Goal: Task Accomplishment & Management: Complete application form

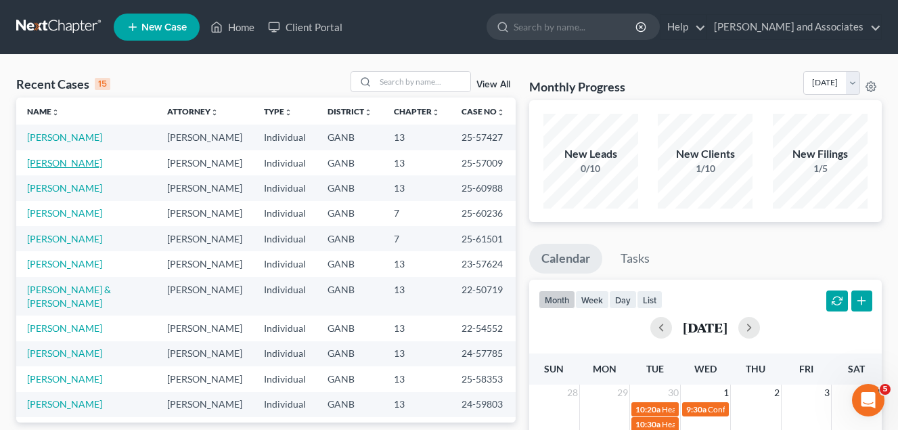
click at [66, 164] on link "[PERSON_NAME]" at bounding box center [64, 163] width 75 height 12
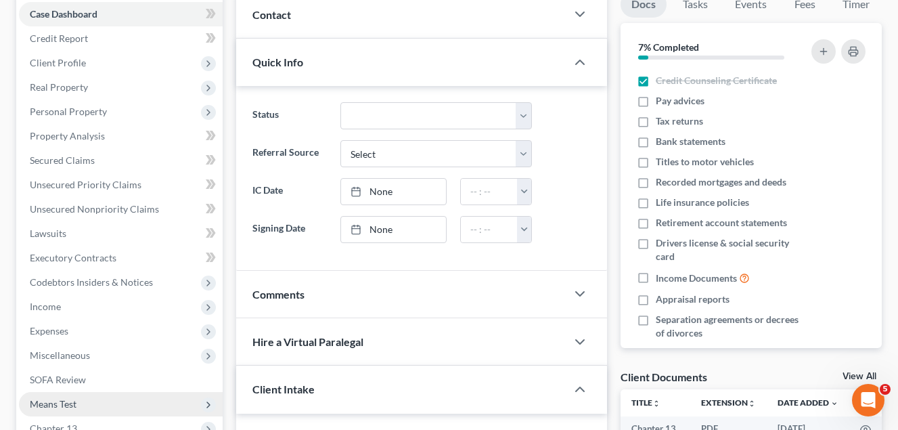
scroll to position [271, 0]
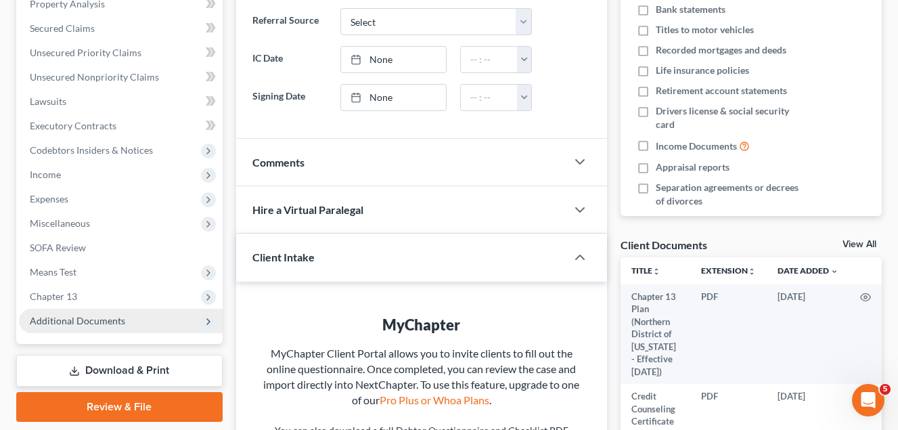
click at [91, 319] on span "Additional Documents" at bounding box center [77, 321] width 95 height 12
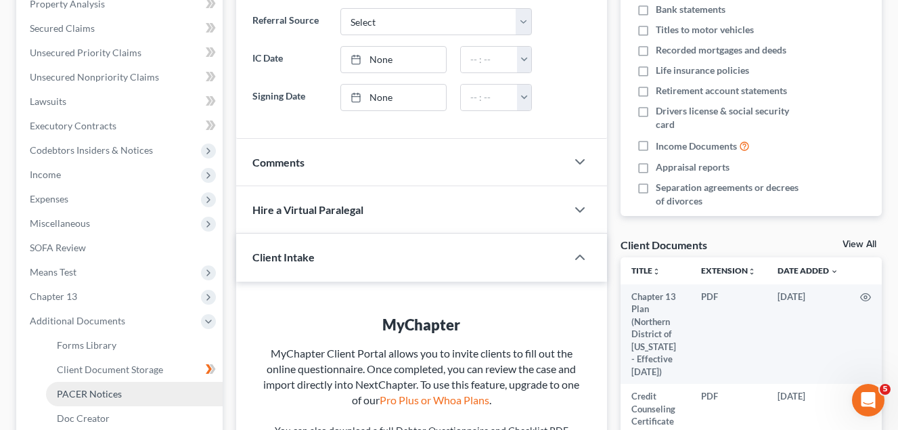
click at [105, 392] on span "PACER Notices" at bounding box center [89, 394] width 65 height 12
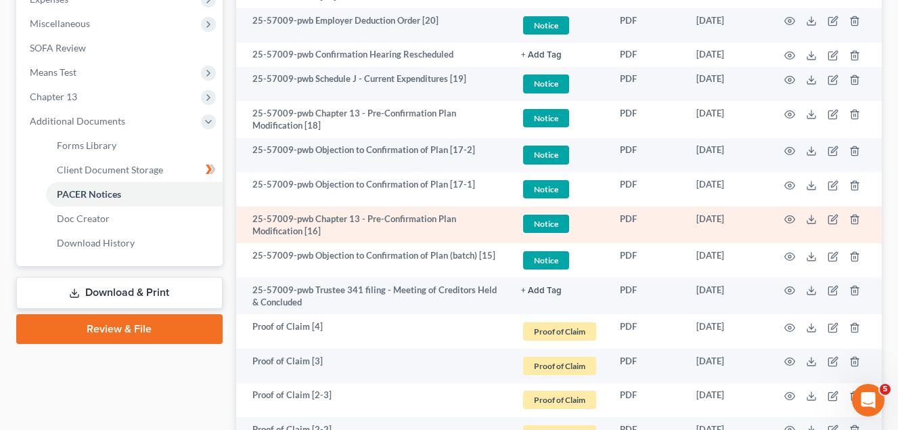
scroll to position [474, 0]
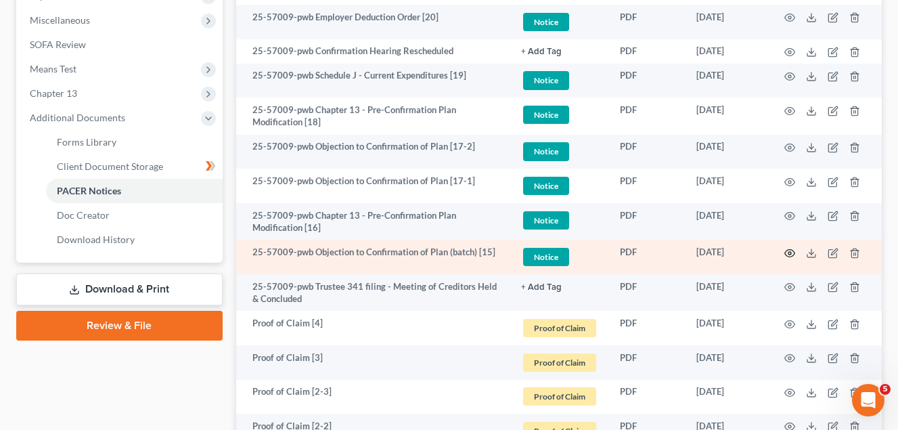
click at [791, 253] on circle "button" at bounding box center [789, 253] width 3 height 3
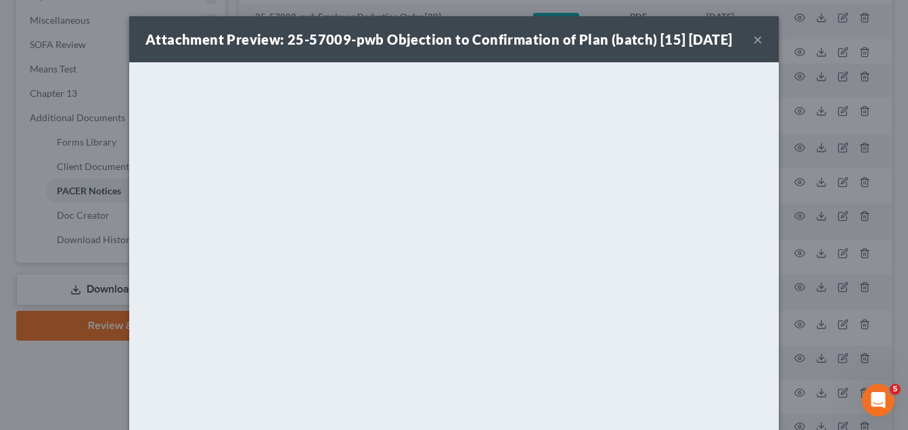
click at [753, 47] on button "×" at bounding box center [757, 39] width 9 height 16
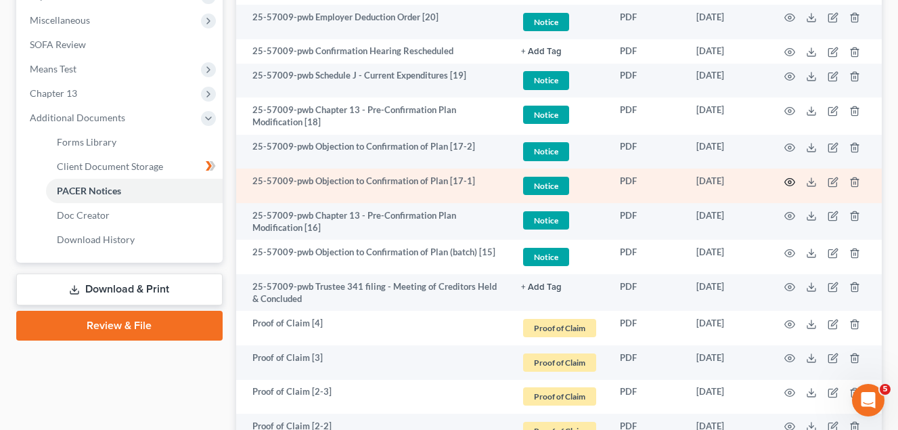
click at [790, 182] on icon "button" at bounding box center [789, 182] width 11 height 11
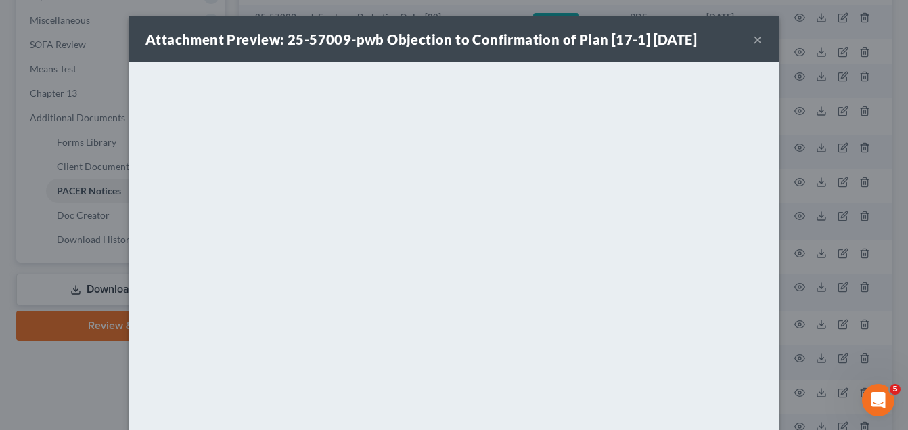
click at [753, 39] on button "×" at bounding box center [757, 39] width 9 height 16
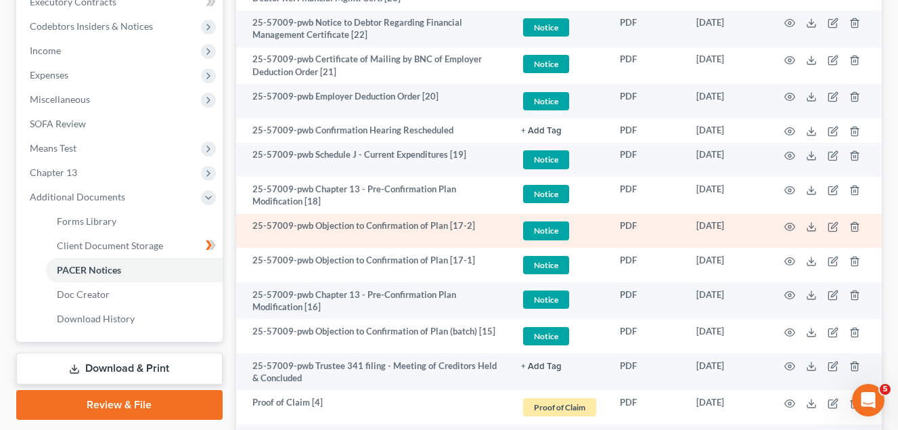
scroll to position [406, 0]
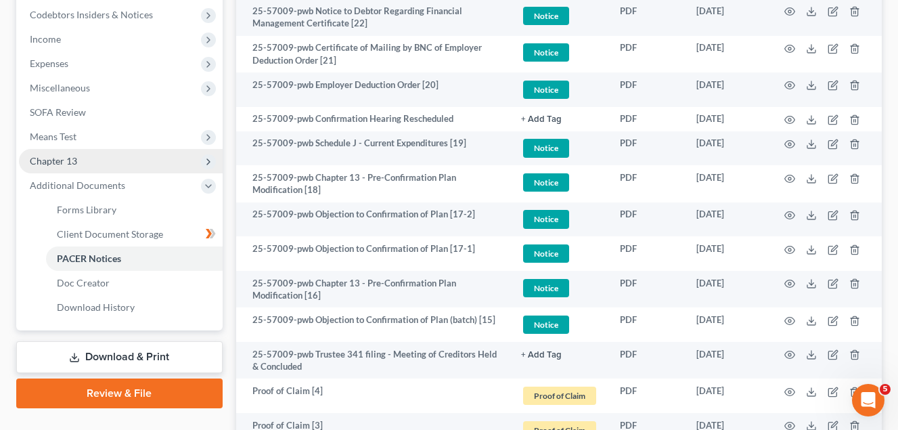
click at [70, 160] on span "Chapter 13" at bounding box center [53, 161] width 47 height 12
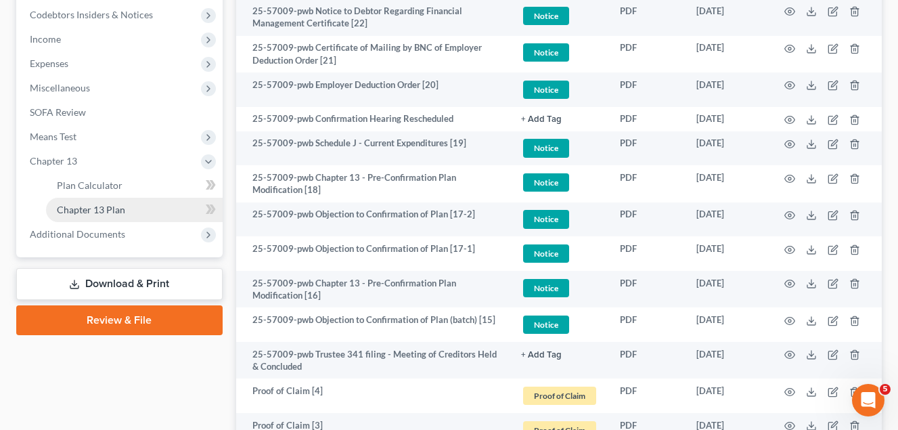
click at [109, 212] on span "Chapter 13 Plan" at bounding box center [91, 210] width 68 height 12
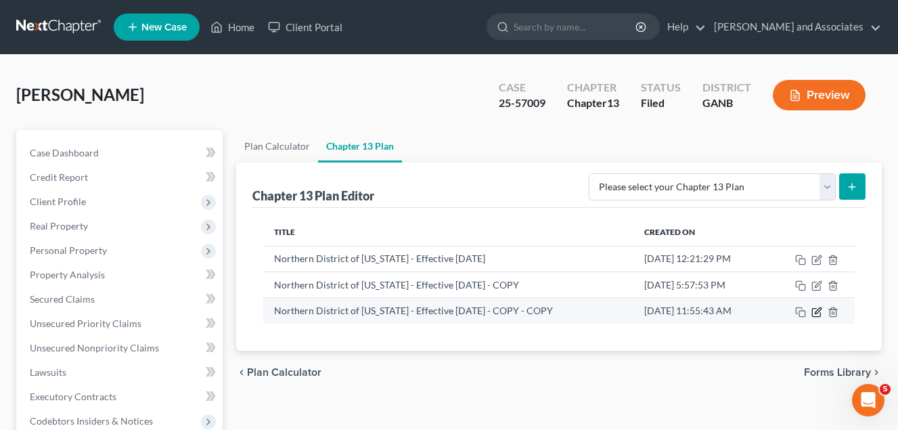
click at [817, 312] on icon "button" at bounding box center [818, 310] width 6 height 6
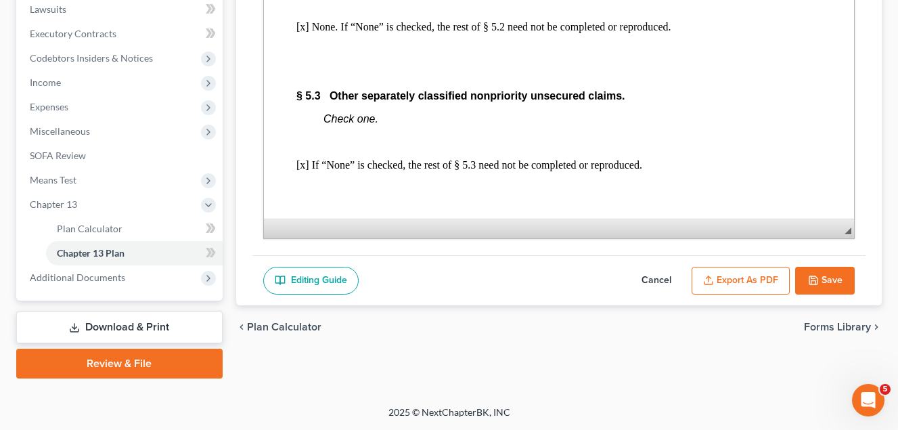
scroll to position [4399, 0]
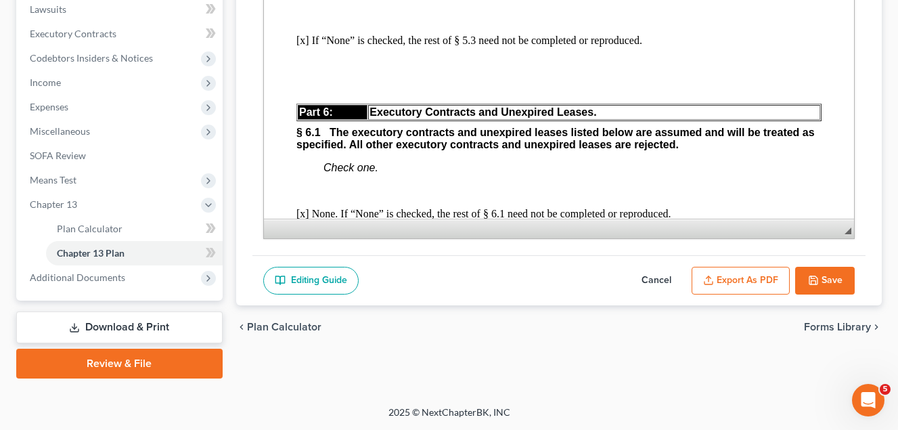
click at [829, 275] on button "Save" at bounding box center [825, 281] width 60 height 28
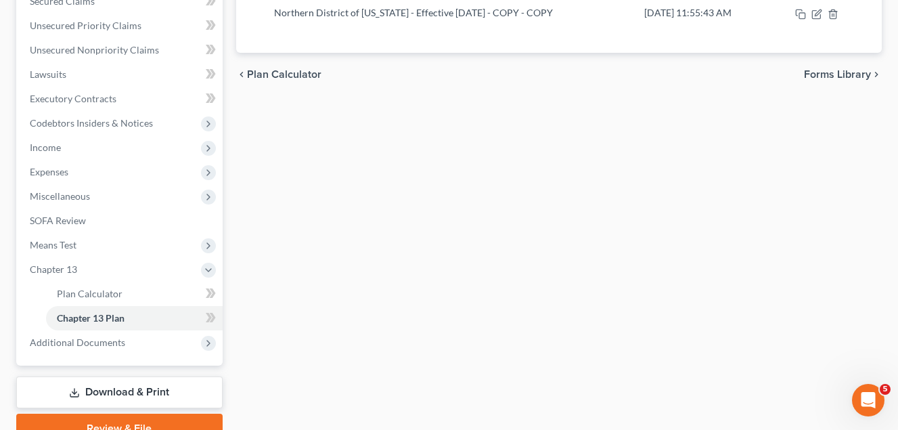
scroll to position [363, 0]
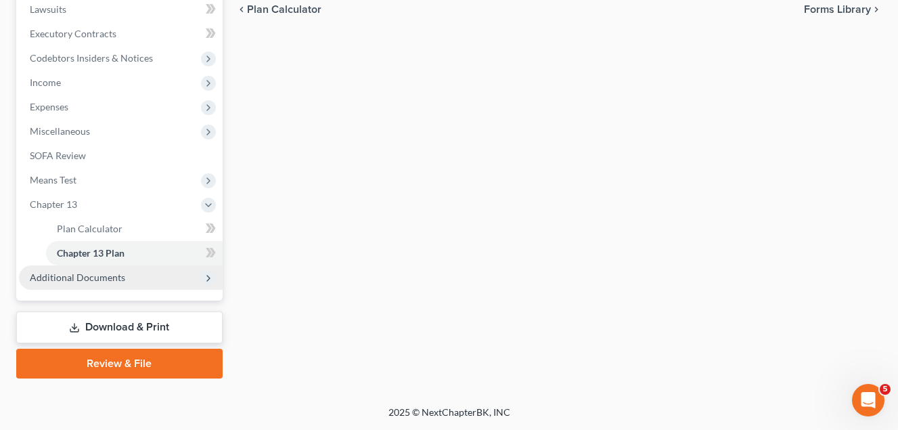
click at [103, 276] on span "Additional Documents" at bounding box center [77, 277] width 95 height 12
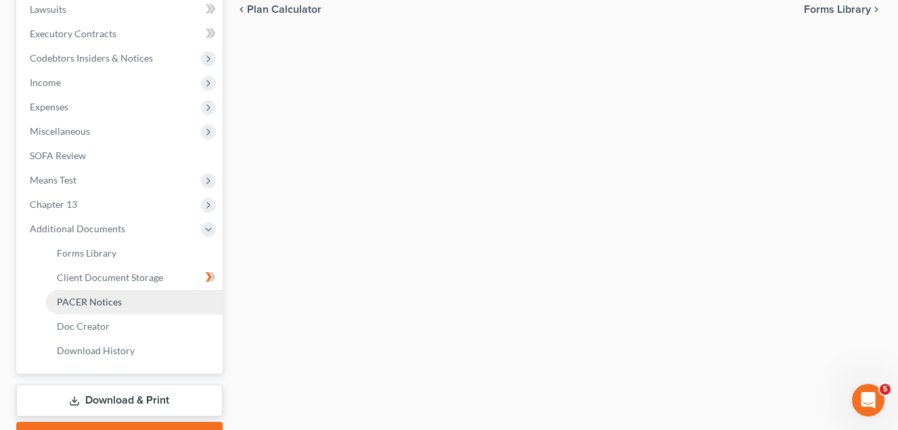
drag, startPoint x: 99, startPoint y: 305, endPoint x: 126, endPoint y: 311, distance: 26.9
click at [101, 305] on span "PACER Notices" at bounding box center [89, 302] width 65 height 12
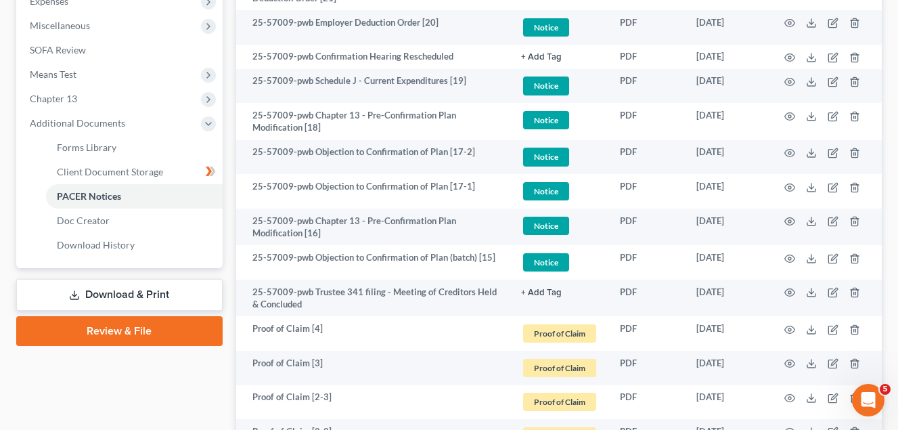
scroll to position [474, 0]
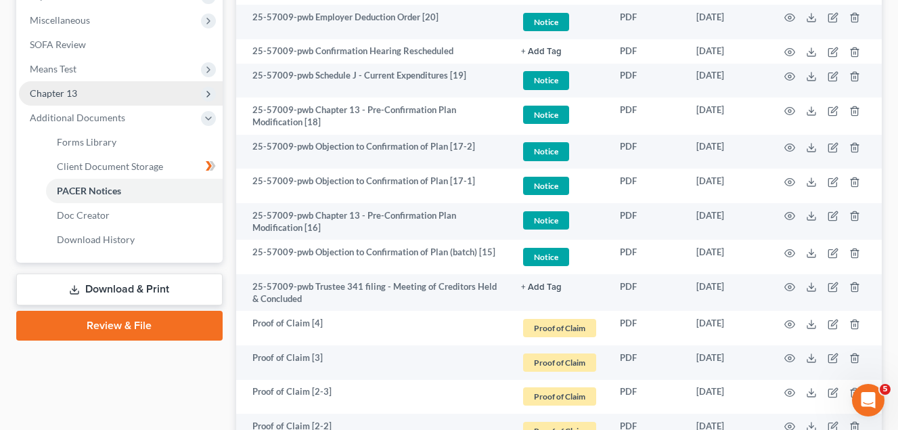
click at [67, 91] on span "Chapter 13" at bounding box center [53, 93] width 47 height 12
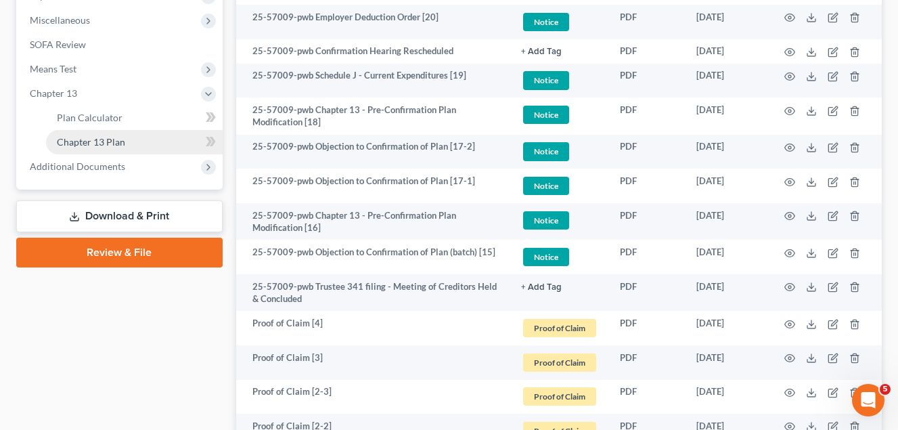
click at [103, 142] on span "Chapter 13 Plan" at bounding box center [91, 142] width 68 height 12
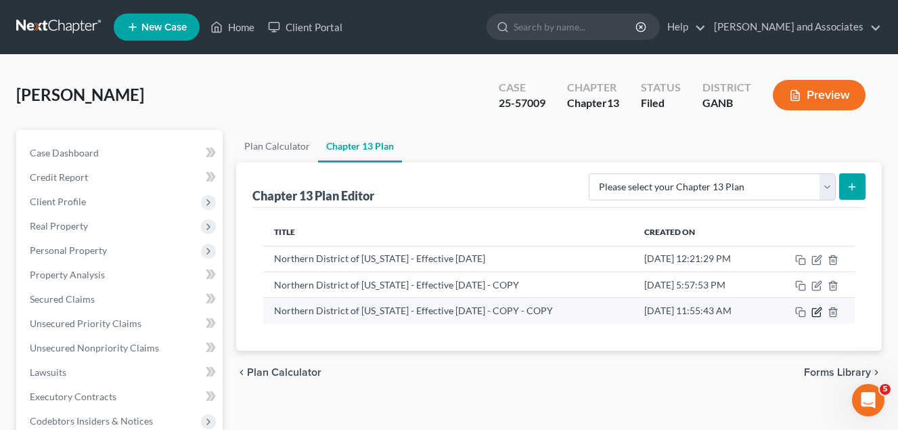
click at [817, 313] on icon "button" at bounding box center [818, 310] width 6 height 6
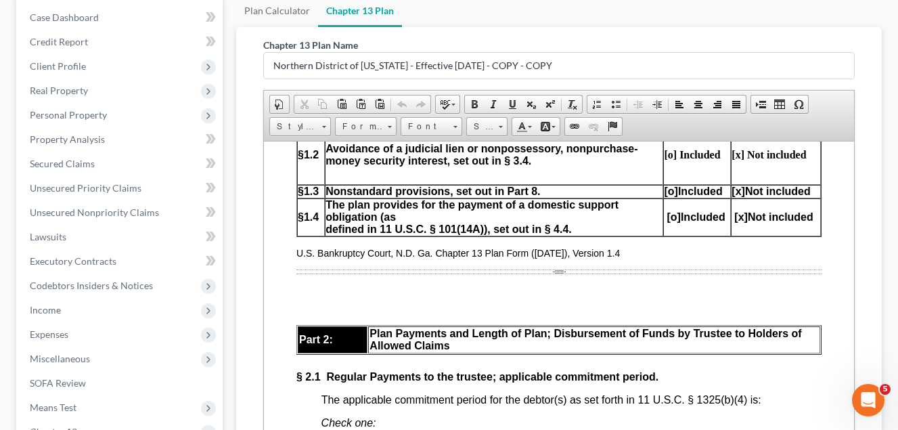
scroll to position [724, 0]
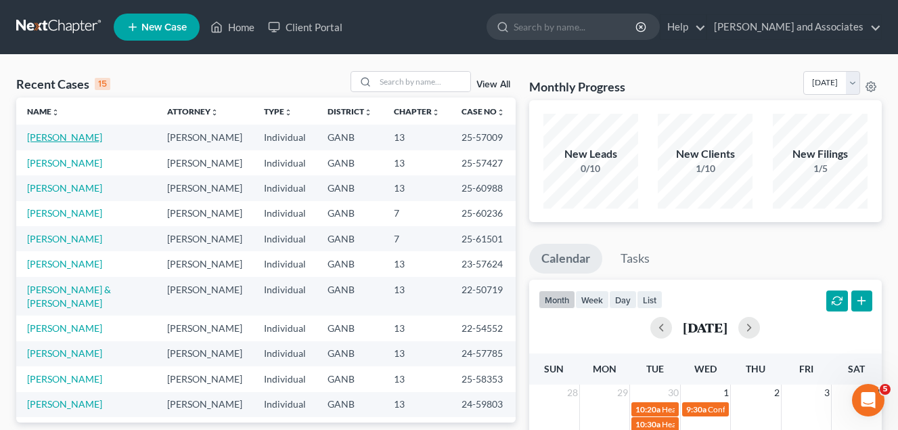
click at [42, 137] on link "[PERSON_NAME]" at bounding box center [64, 137] width 75 height 12
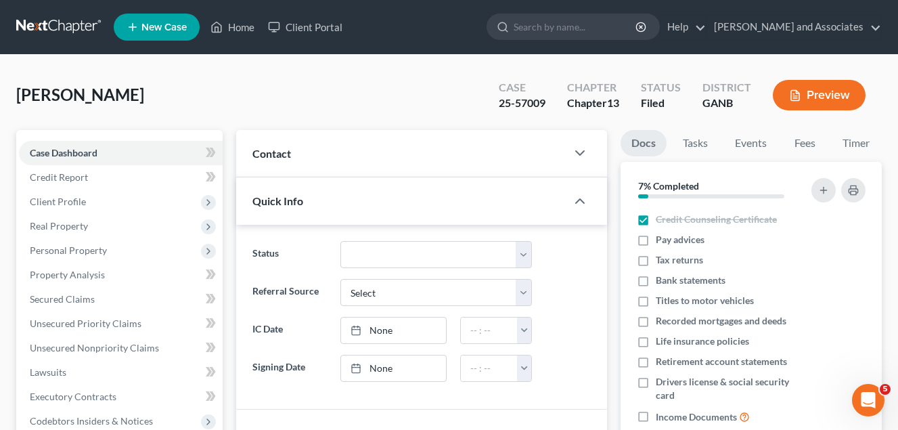
scroll to position [474, 0]
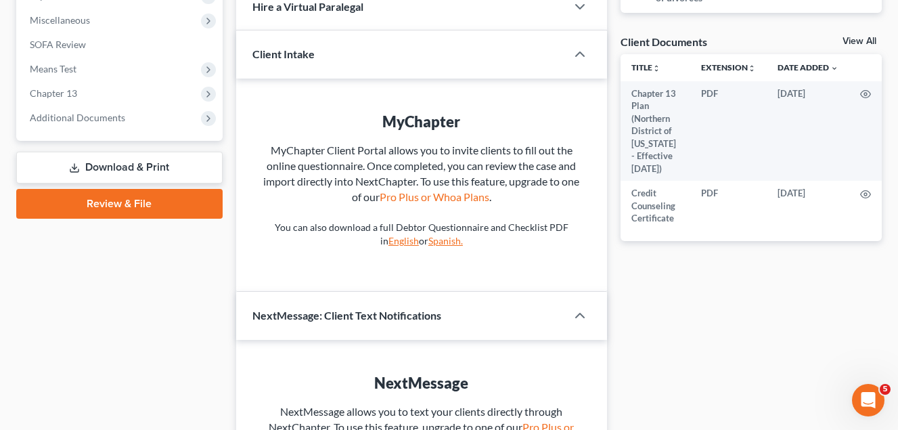
click at [78, 119] on span "Additional Documents" at bounding box center [77, 118] width 95 height 12
click at [101, 117] on span "Additional Documents" at bounding box center [77, 118] width 95 height 12
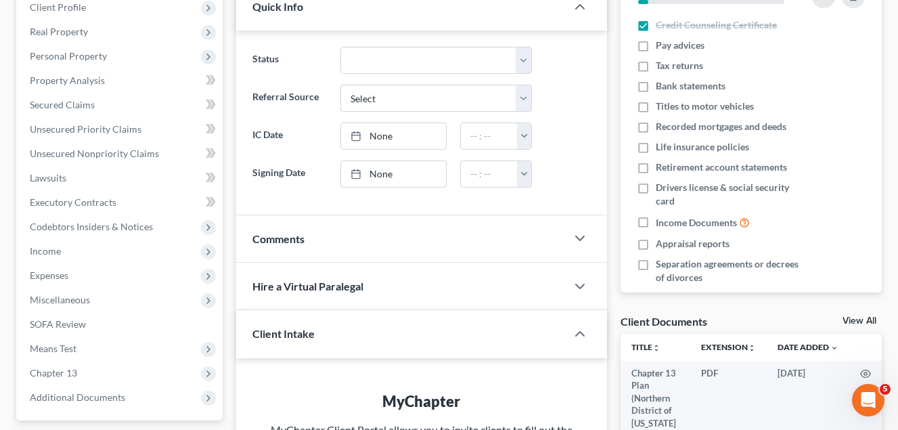
scroll to position [271, 0]
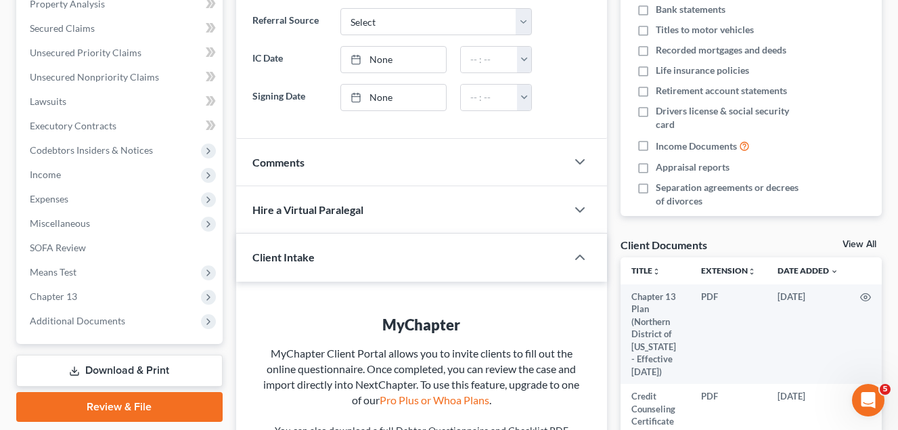
click at [112, 322] on span "Additional Documents" at bounding box center [77, 321] width 95 height 12
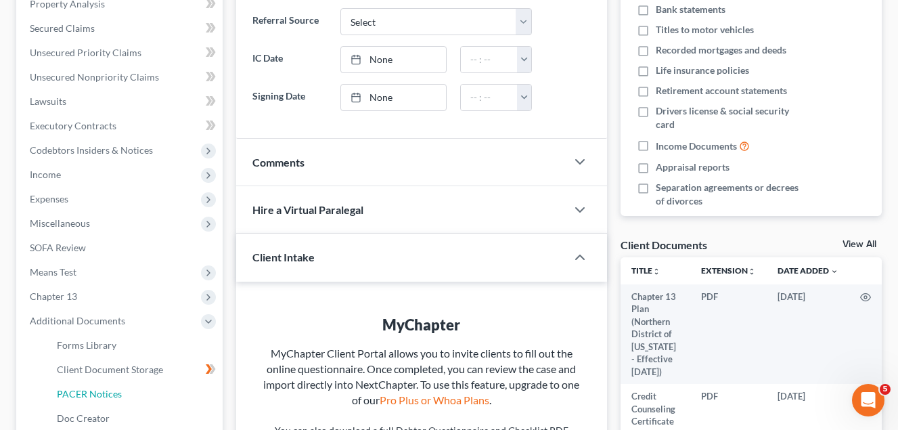
click at [88, 395] on span "PACER Notices" at bounding box center [89, 394] width 65 height 12
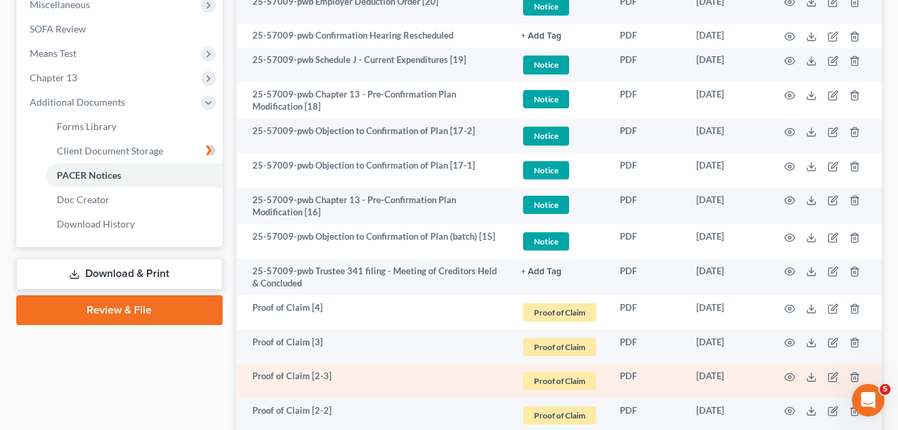
scroll to position [541, 0]
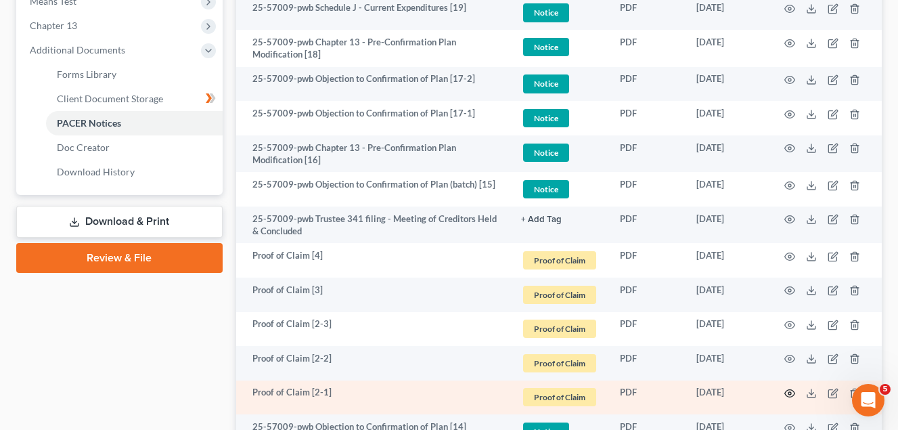
click at [790, 393] on icon "button" at bounding box center [789, 393] width 11 height 11
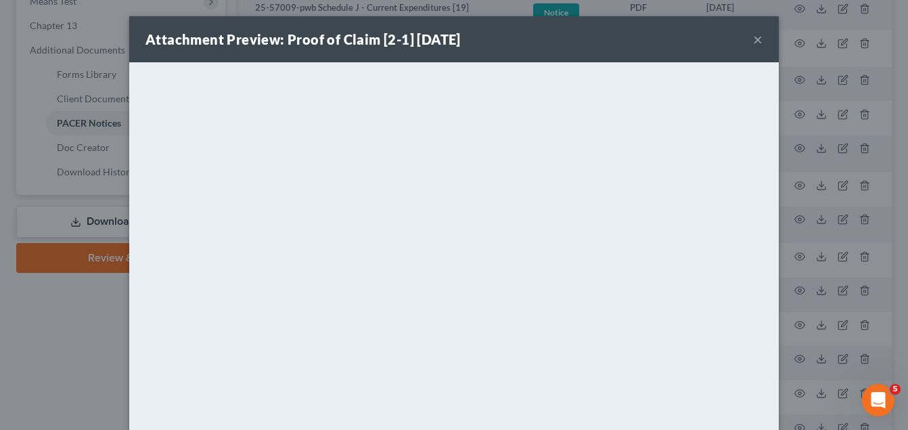
click at [753, 39] on button "×" at bounding box center [757, 39] width 9 height 16
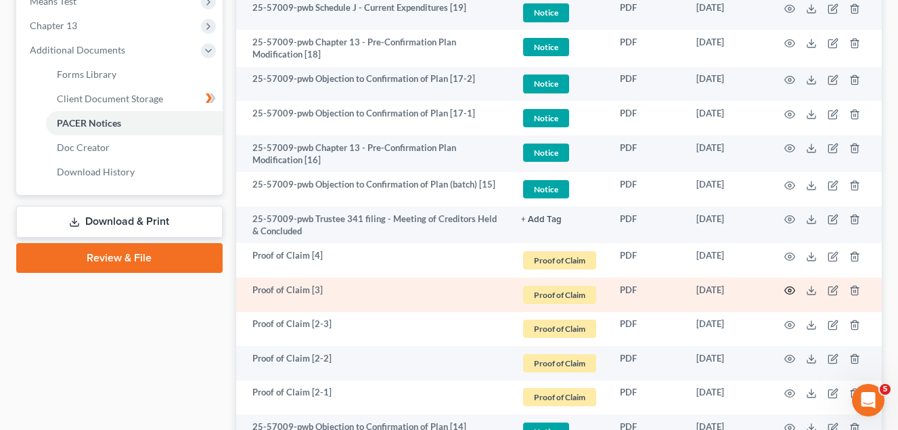
click at [792, 288] on icon "button" at bounding box center [790, 290] width 10 height 7
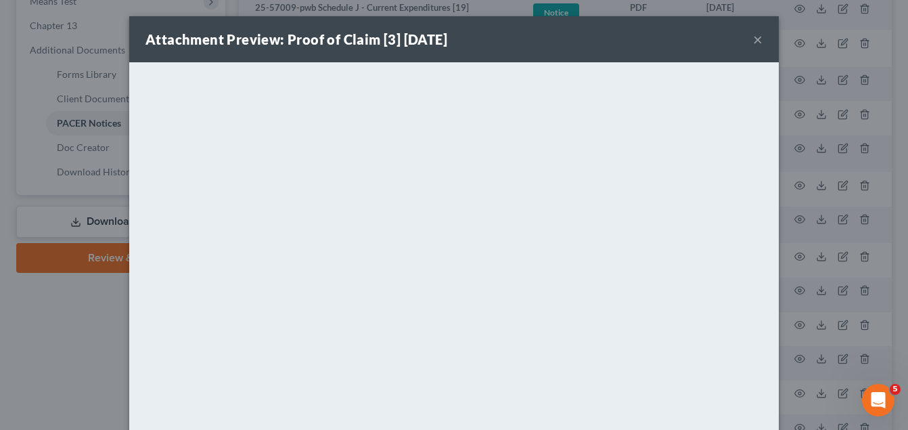
click at [753, 39] on button "×" at bounding box center [757, 39] width 9 height 16
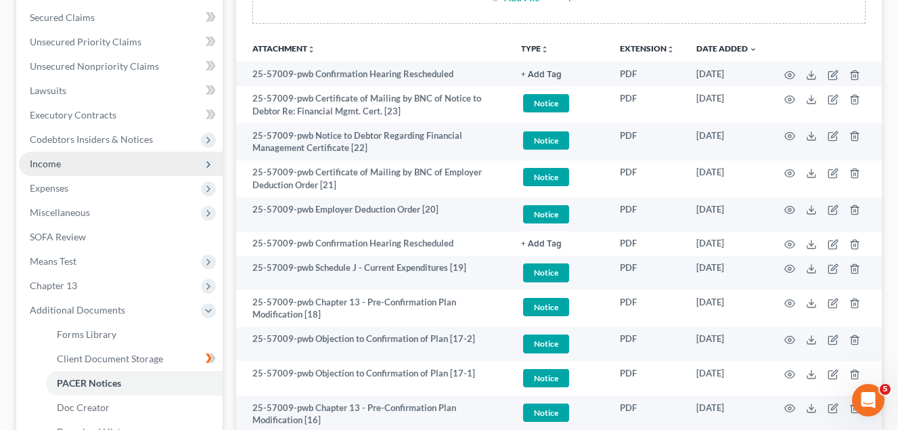
scroll to position [203, 0]
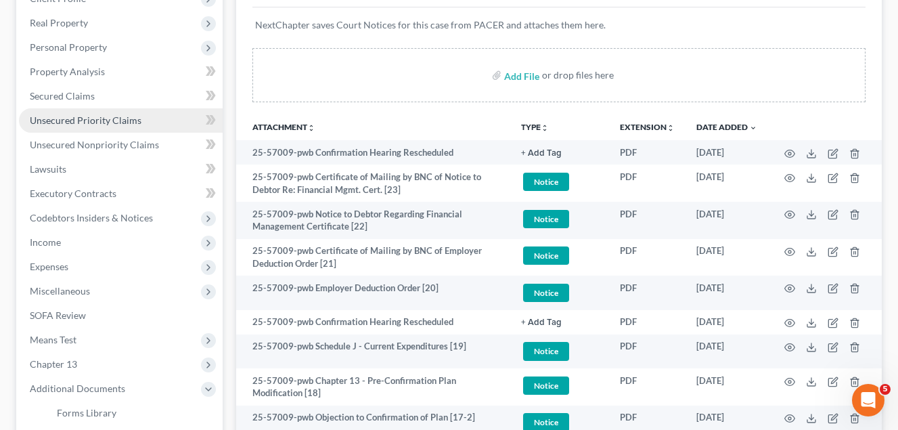
drag, startPoint x: 91, startPoint y: 118, endPoint x: 98, endPoint y: 125, distance: 10.1
click at [91, 118] on span "Unsecured Priority Claims" at bounding box center [86, 120] width 112 height 12
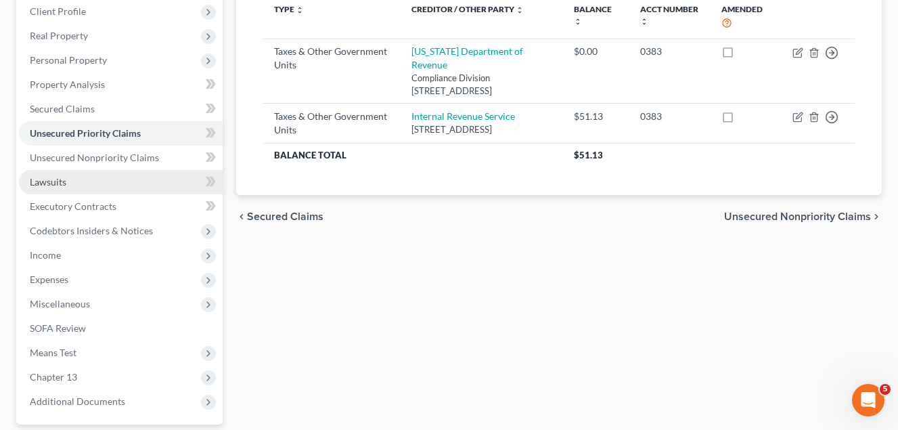
scroll to position [203, 0]
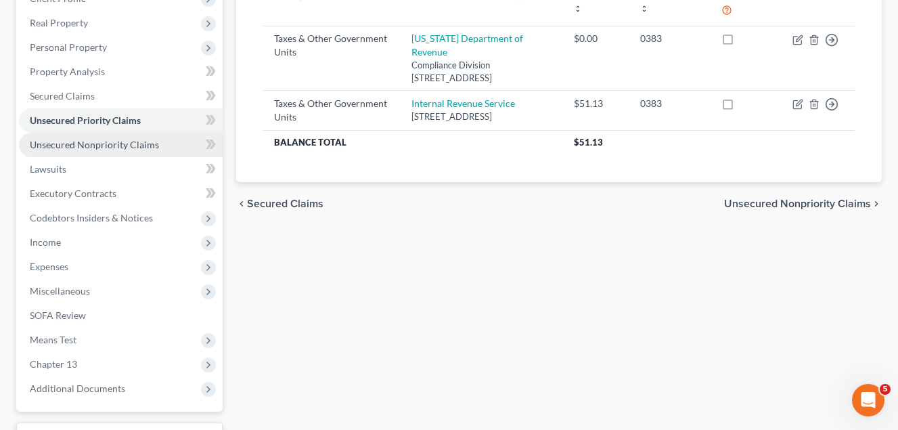
click at [118, 147] on span "Unsecured Nonpriority Claims" at bounding box center [94, 145] width 129 height 12
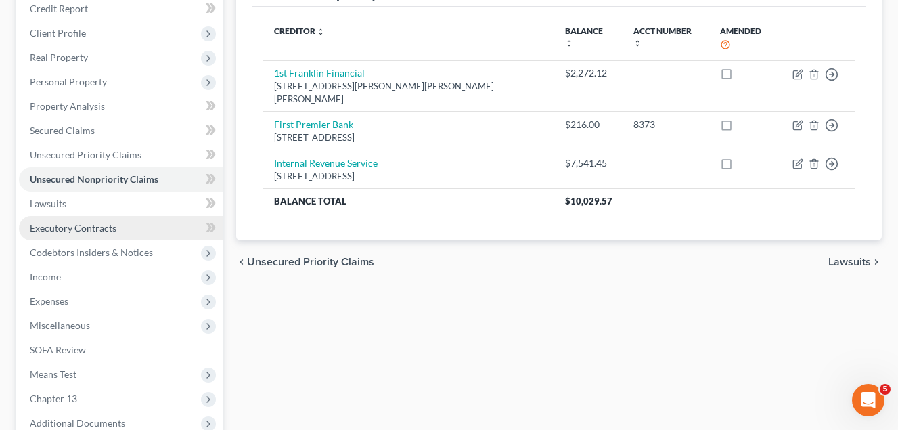
scroll to position [203, 0]
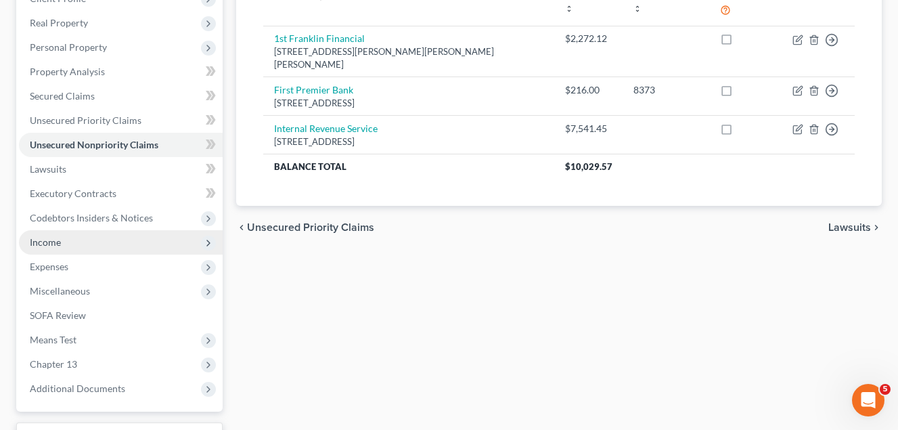
click at [53, 244] on span "Income" at bounding box center [45, 242] width 31 height 12
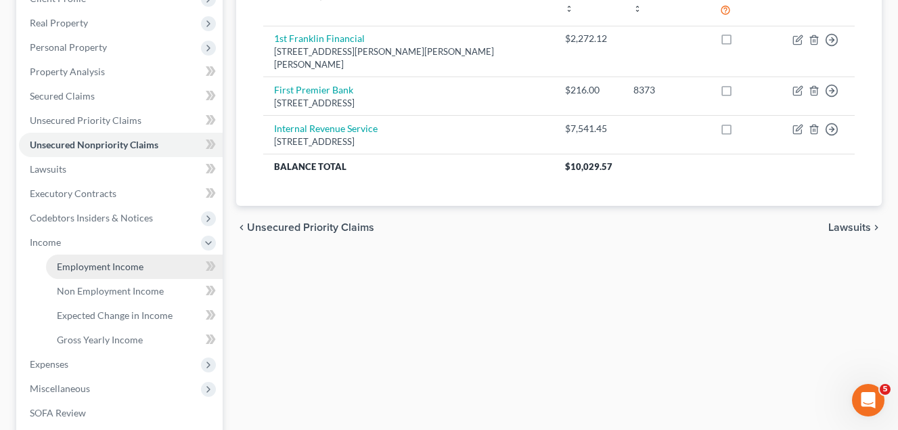
click at [102, 265] on span "Employment Income" at bounding box center [100, 267] width 87 height 12
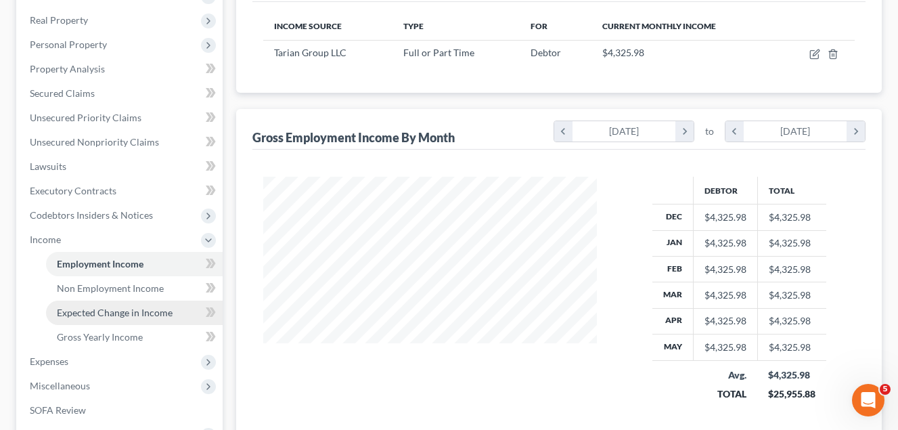
scroll to position [271, 0]
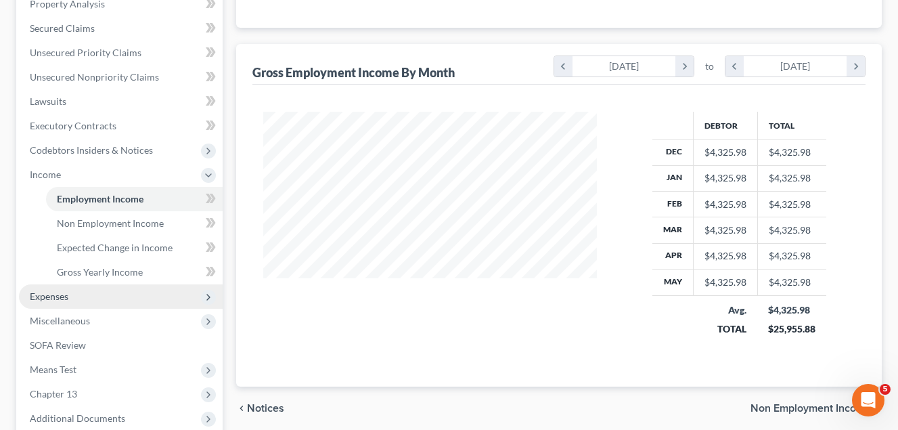
click at [60, 297] on span "Expenses" at bounding box center [49, 296] width 39 height 12
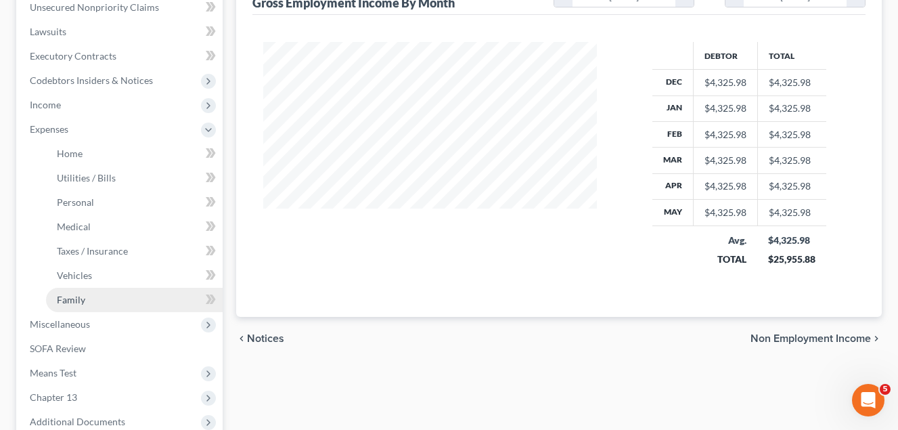
scroll to position [406, 0]
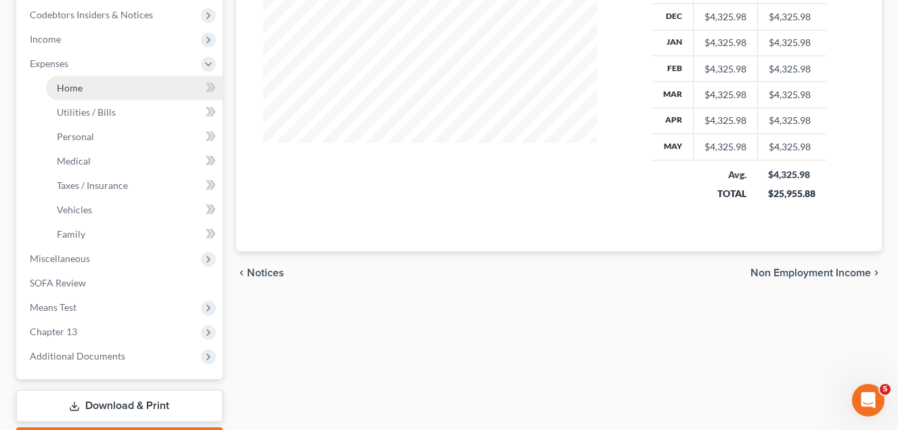
click at [71, 85] on span "Home" at bounding box center [70, 88] width 26 height 12
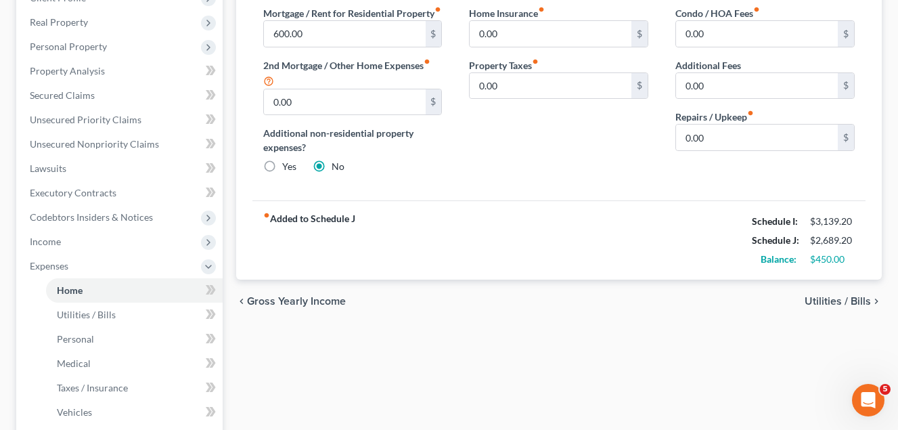
scroll to position [203, 0]
click at [77, 287] on span "Home" at bounding box center [70, 291] width 26 height 12
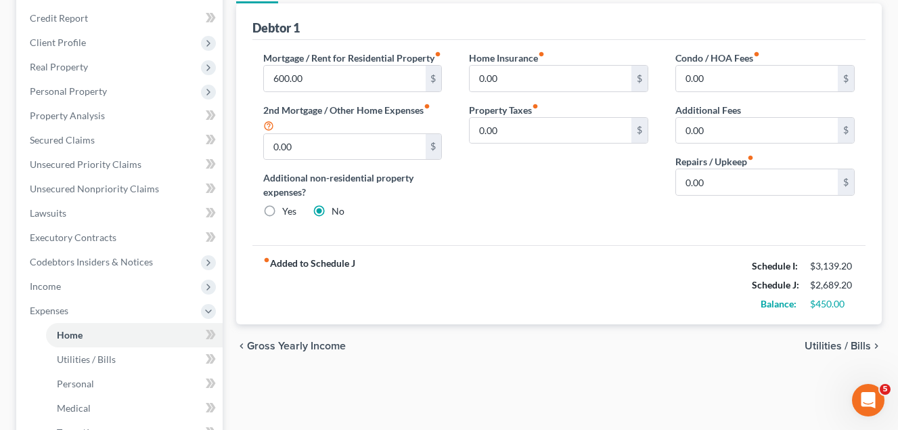
scroll to position [0, 0]
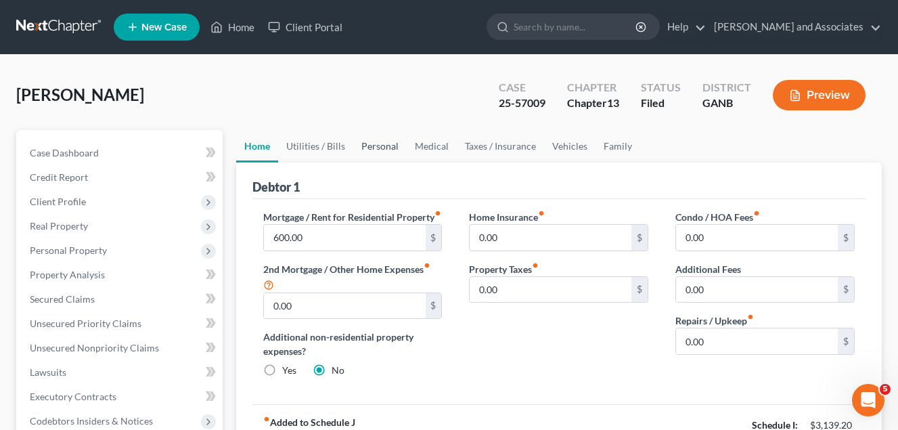
click at [376, 143] on link "Personal" at bounding box center [379, 146] width 53 height 32
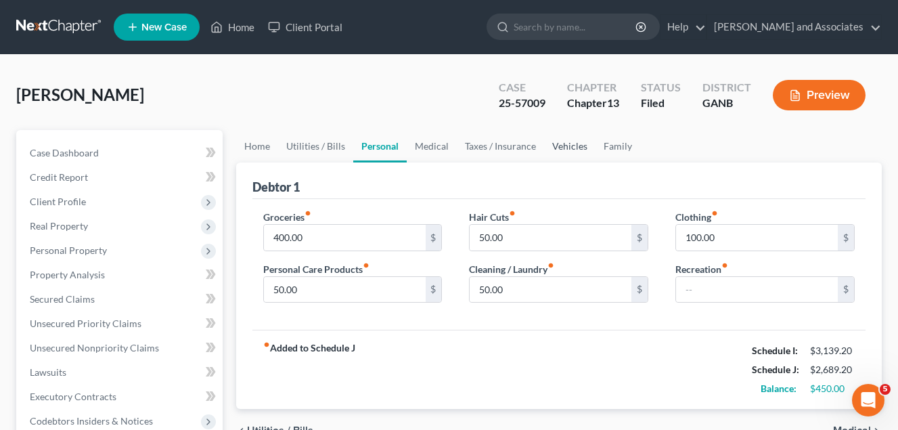
click at [570, 147] on link "Vehicles" at bounding box center [569, 146] width 51 height 32
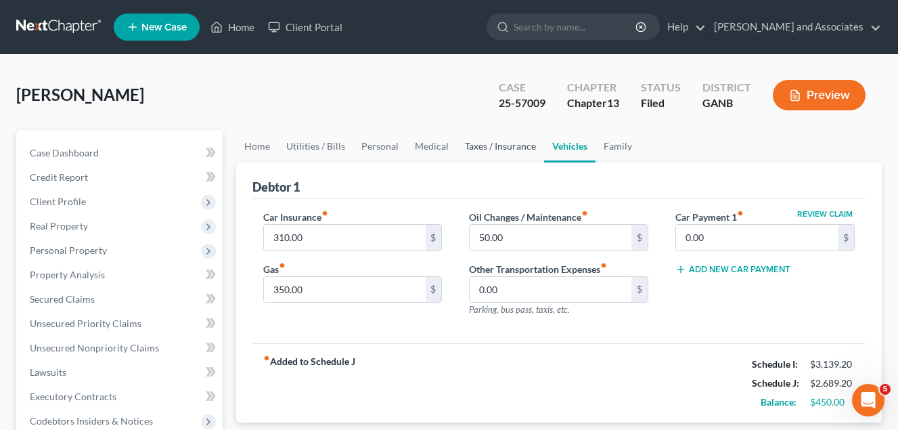
click at [483, 148] on link "Taxes / Insurance" at bounding box center [500, 146] width 87 height 32
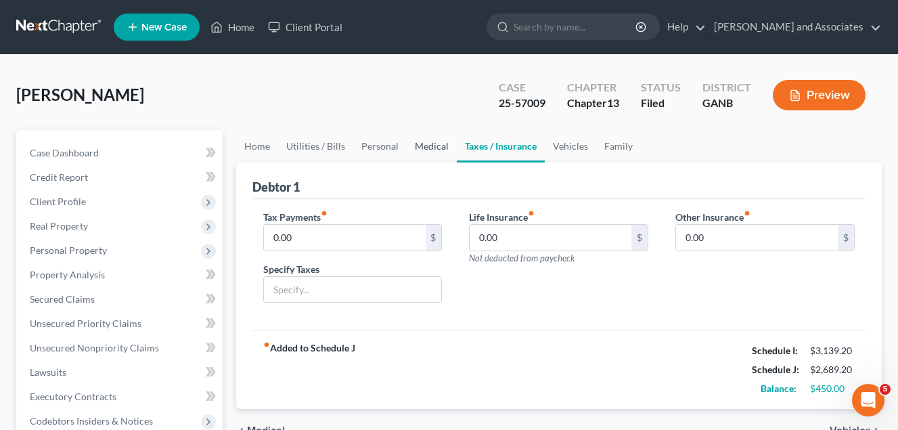
click at [424, 145] on link "Medical" at bounding box center [432, 146] width 50 height 32
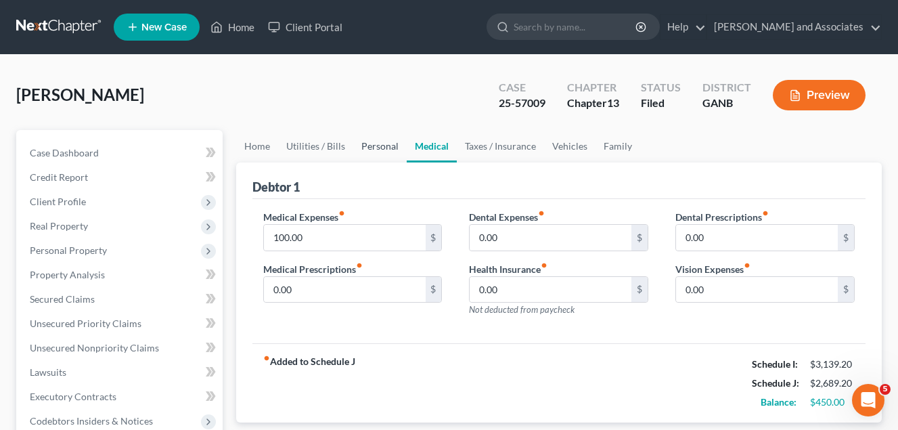
click at [371, 145] on link "Personal" at bounding box center [379, 146] width 53 height 32
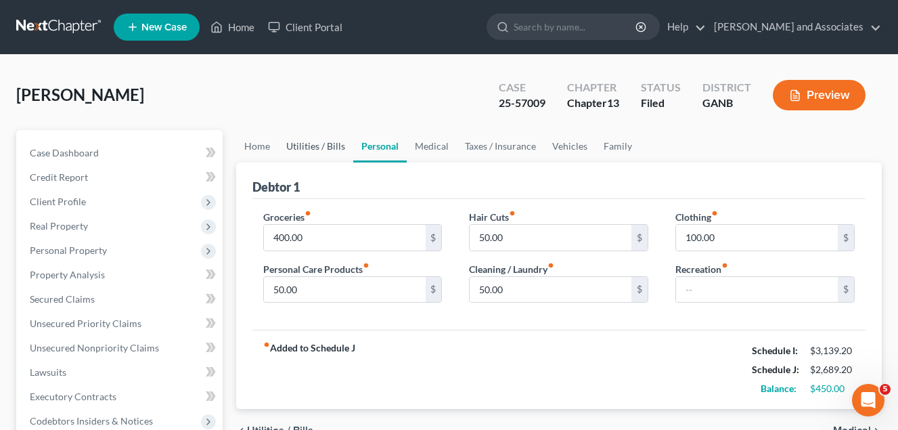
click at [304, 143] on link "Utilities / Bills" at bounding box center [315, 146] width 75 height 32
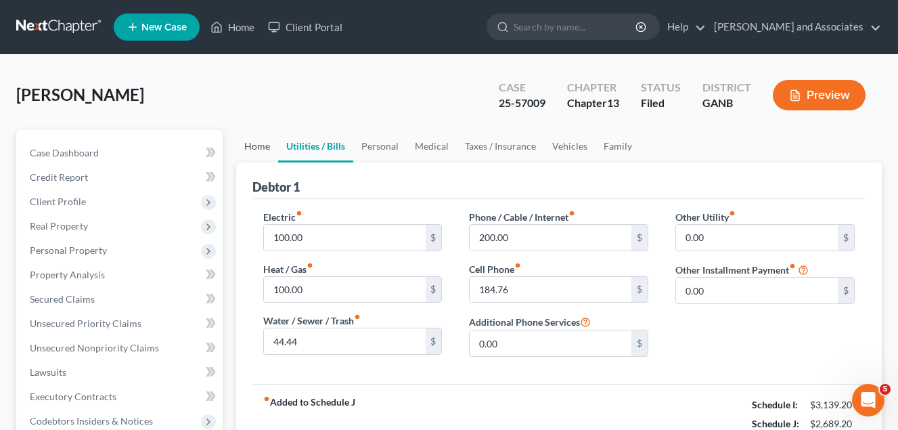
click at [261, 149] on link "Home" at bounding box center [257, 146] width 42 height 32
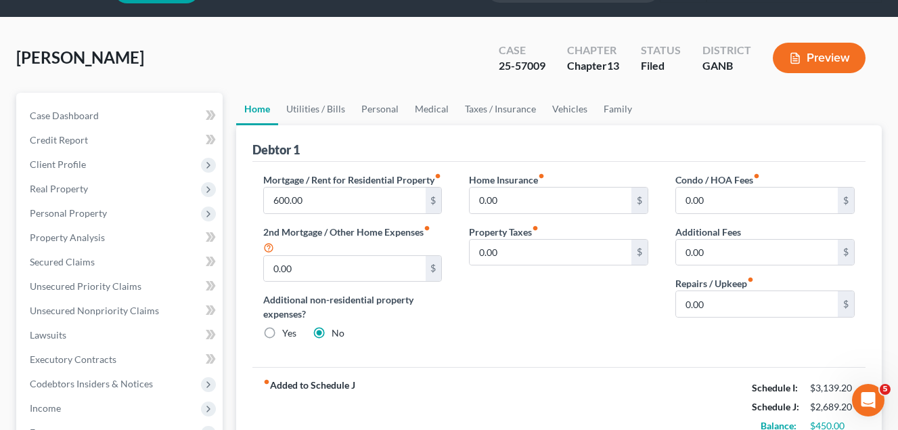
scroll to position [68, 0]
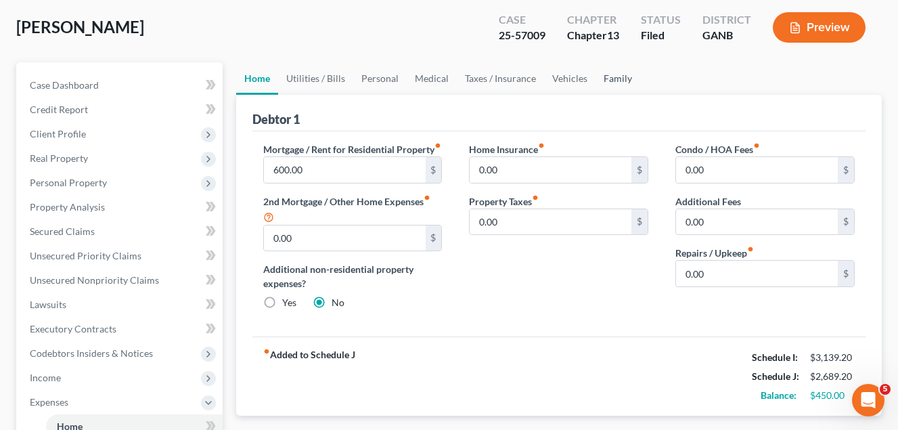
click at [613, 76] on link "Family" at bounding box center [618, 78] width 45 height 32
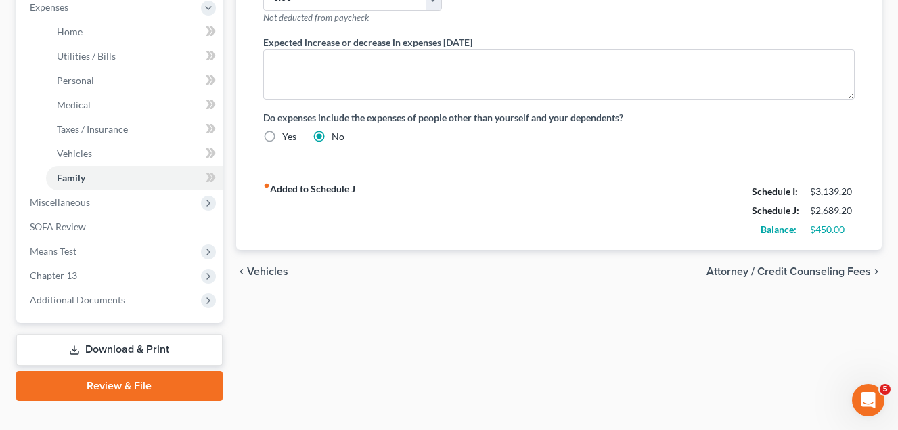
scroll to position [485, 0]
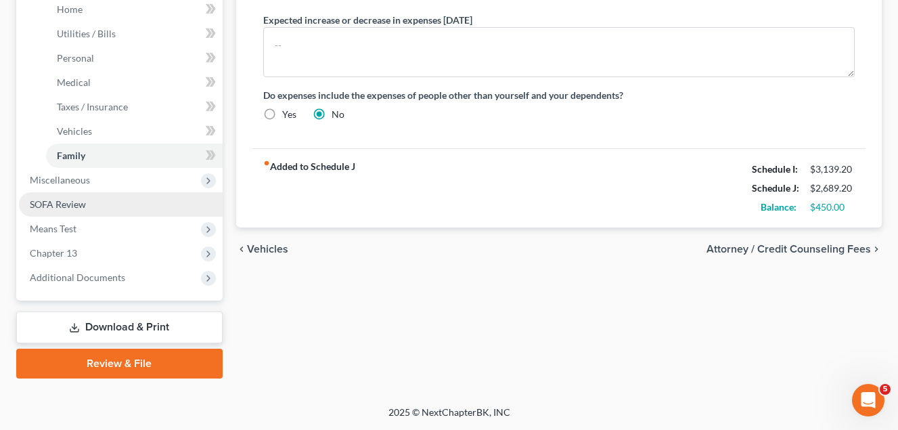
click at [57, 204] on span "SOFA Review" at bounding box center [58, 204] width 56 height 12
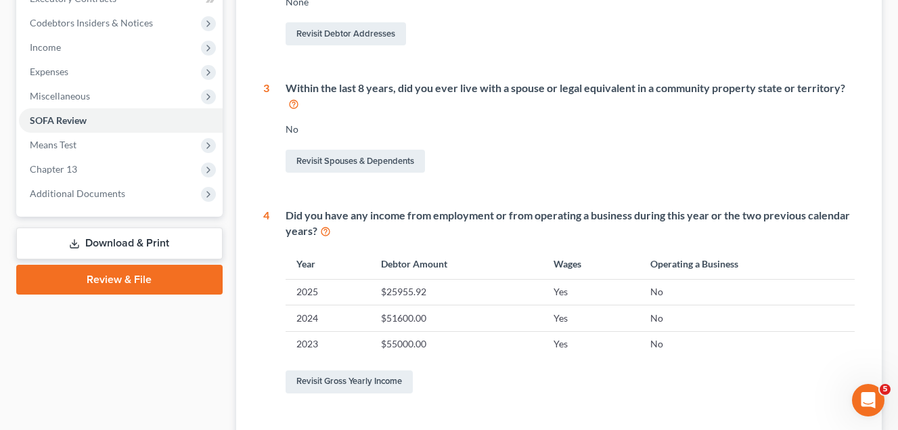
scroll to position [406, 0]
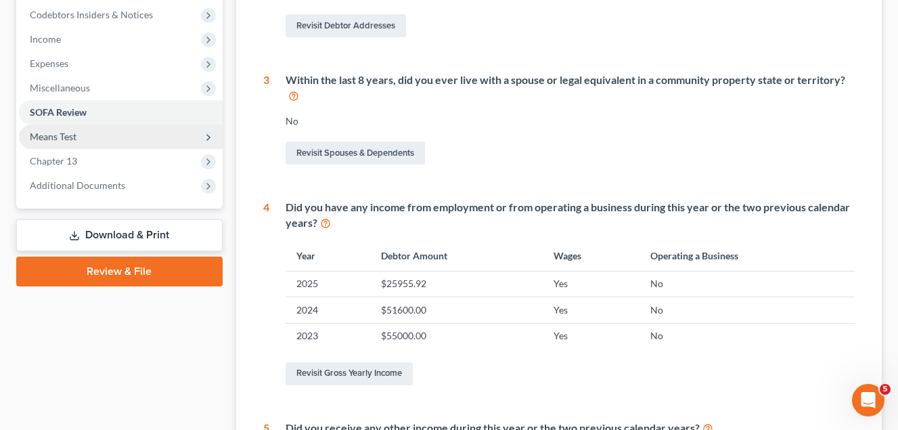
click at [60, 137] on span "Means Test" at bounding box center [53, 137] width 47 height 12
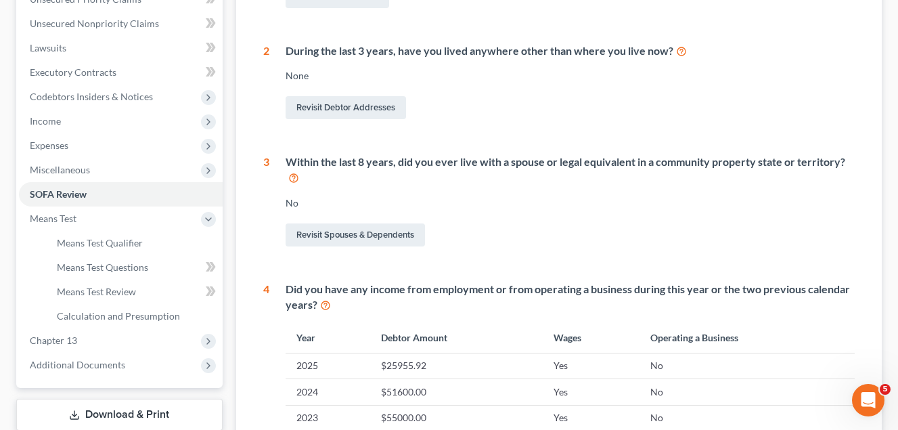
scroll to position [474, 0]
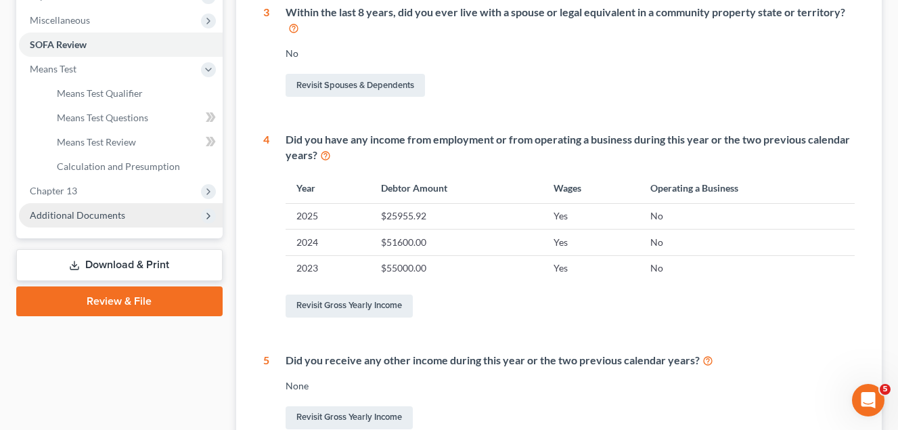
click at [104, 213] on span "Additional Documents" at bounding box center [77, 215] width 95 height 12
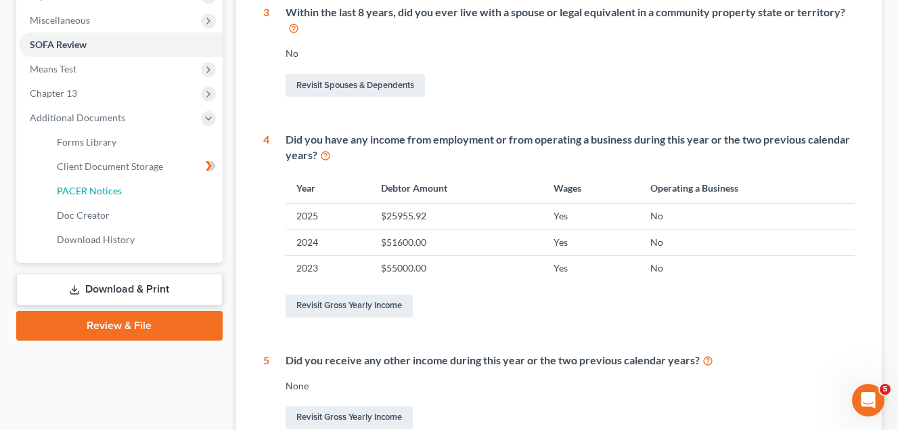
drag, startPoint x: 106, startPoint y: 191, endPoint x: 226, endPoint y: 221, distance: 123.6
click at [106, 189] on span "PACER Notices" at bounding box center [89, 191] width 65 height 12
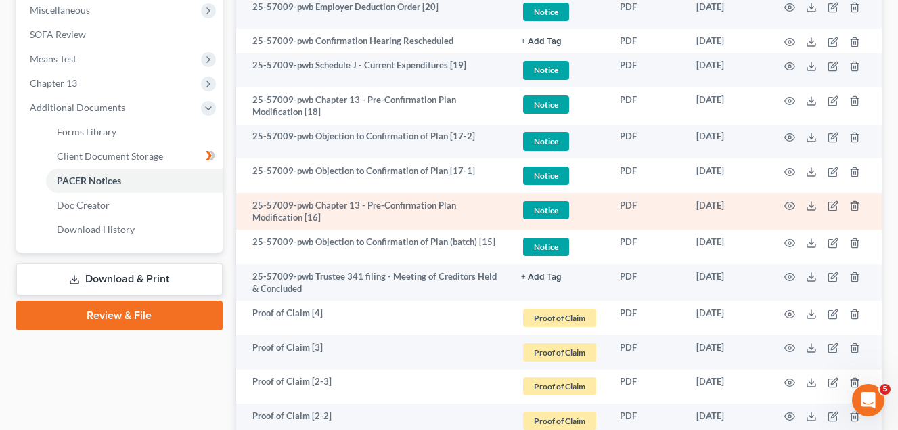
scroll to position [609, 0]
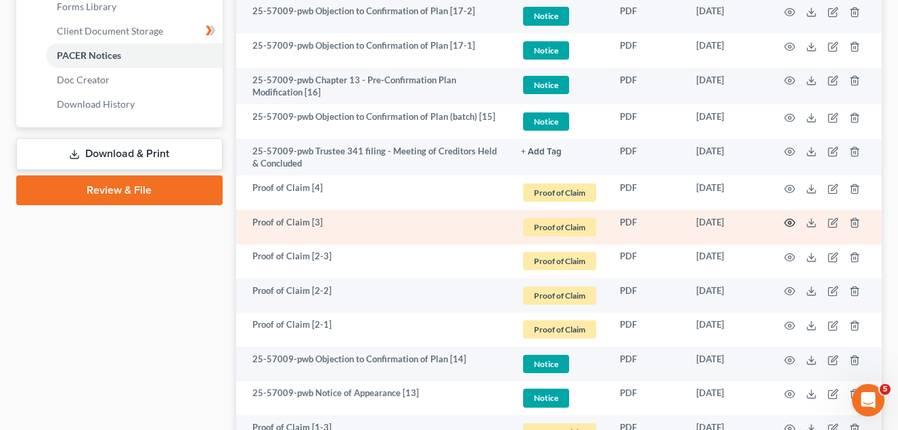
click at [787, 223] on icon "button" at bounding box center [789, 222] width 11 height 11
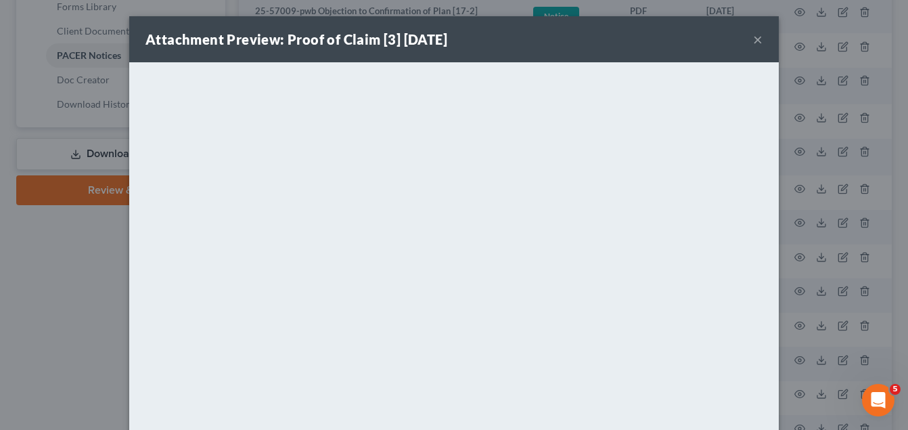
click at [753, 37] on button "×" at bounding box center [757, 39] width 9 height 16
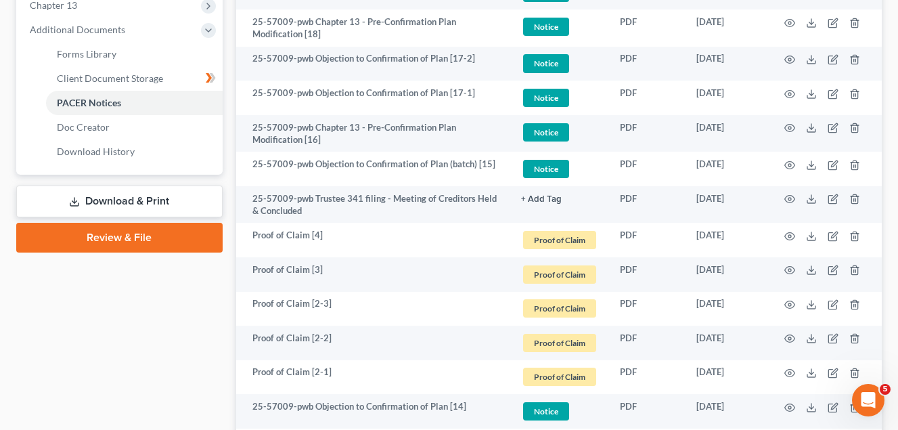
scroll to position [338, 0]
